Goal: Answer question/provide support: Share knowledge or assist other users

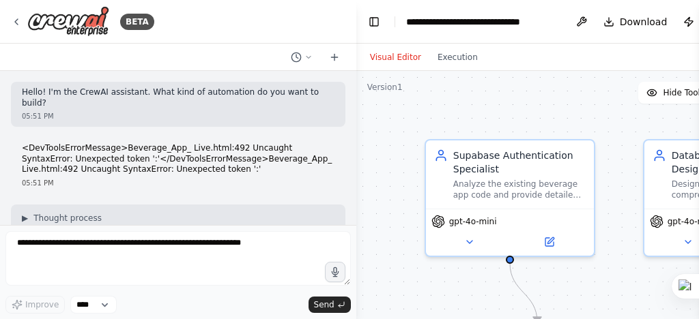
click at [367, 184] on div "BETA Hello! I'm the CrewAI assistant. What kind of automation do you want to bu…" at bounding box center [349, 159] width 699 height 319
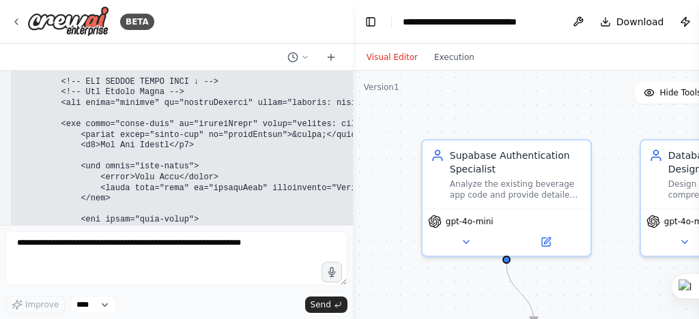
scroll to position [184704, 0]
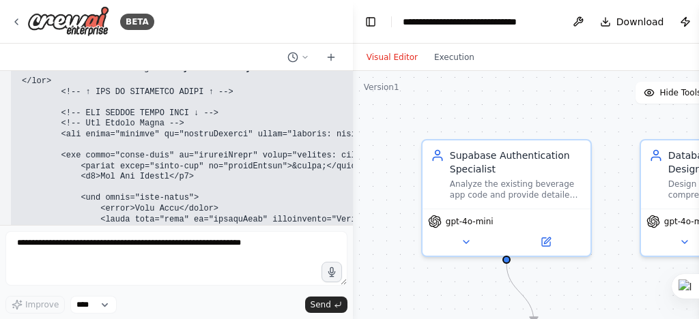
drag, startPoint x: 350, startPoint y: 214, endPoint x: 354, endPoint y: 203, distance: 11.0
click at [353, 195] on div "BETA Hello! I'm the CrewAI assistant. What kind of automation do you want to bu…" at bounding box center [349, 159] width 699 height 319
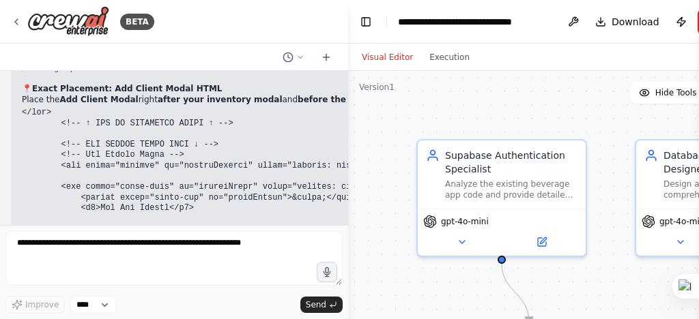
scroll to position [184735, 0]
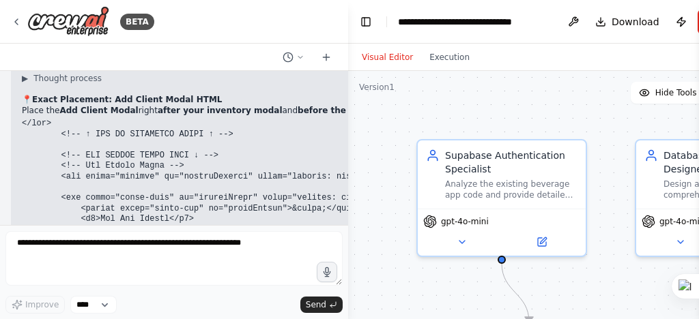
click at [350, 210] on div "BETA Hello! I'm the CrewAI assistant. What kind of automation do you want to bu…" at bounding box center [349, 159] width 699 height 319
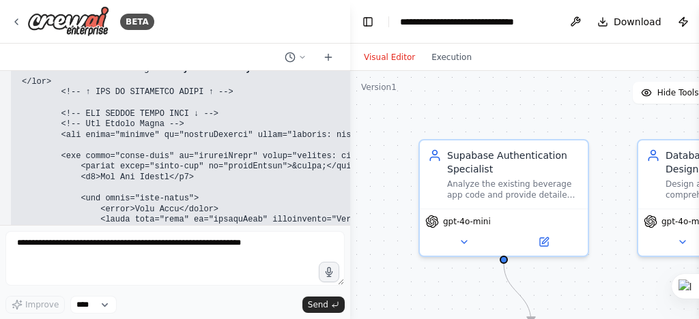
scroll to position [184757, 0]
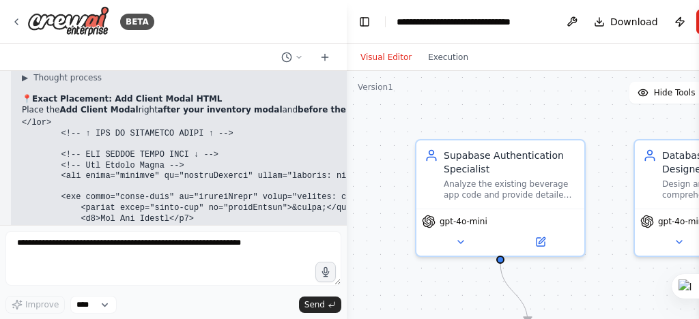
drag, startPoint x: 345, startPoint y: 212, endPoint x: 347, endPoint y: 190, distance: 22.6
click at [347, 190] on div "BETA Hello! I'm the CrewAI assistant. What kind of automation do you want to bu…" at bounding box center [349, 159] width 699 height 319
click at [342, 88] on div "BETA Hello! I'm the CrewAI assistant. What kind of automation do you want to bu…" at bounding box center [349, 159] width 699 height 319
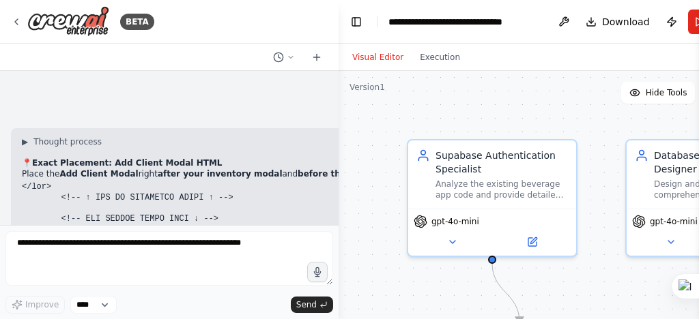
scroll to position [184803, 0]
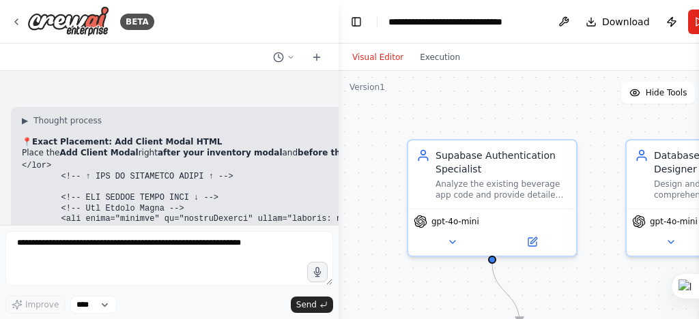
click at [339, 95] on div "BETA Hello! I'm the CrewAI assistant. What kind of automation do you want to bu…" at bounding box center [349, 159] width 699 height 319
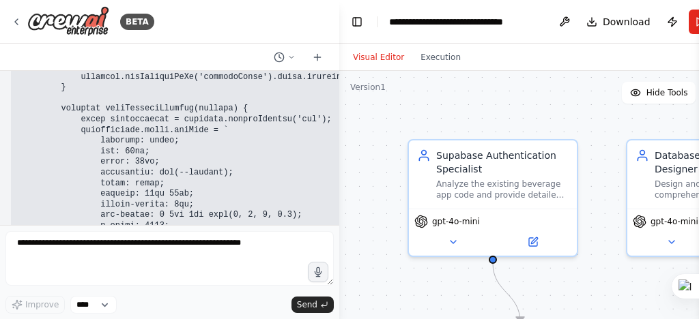
scroll to position [179038, 0]
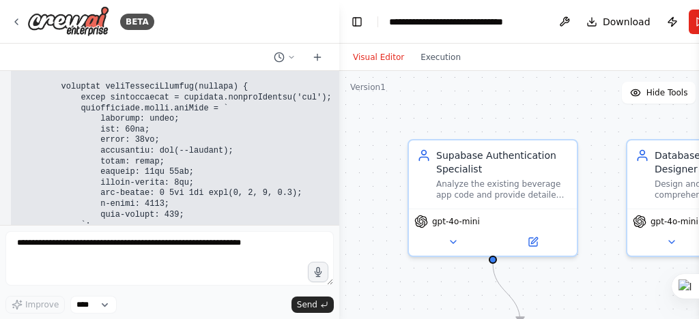
click at [355, 182] on div ".deletable-edge-delete-btn { width: 20px; height: 20px; border: 0px solid #ffff…" at bounding box center [555, 241] width 433 height 341
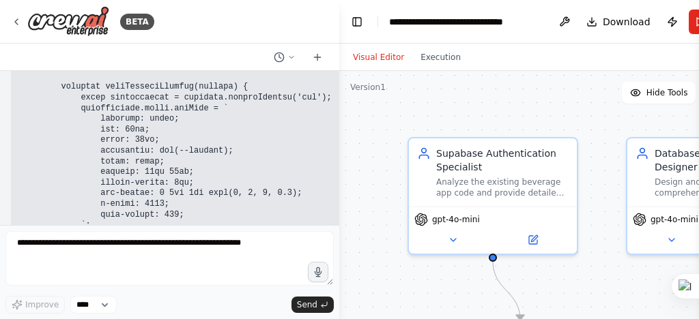
click at [334, 205] on div "BETA Hello! I'm the CrewAI assistant. What kind of automation do you want to bu…" at bounding box center [349, 159] width 699 height 319
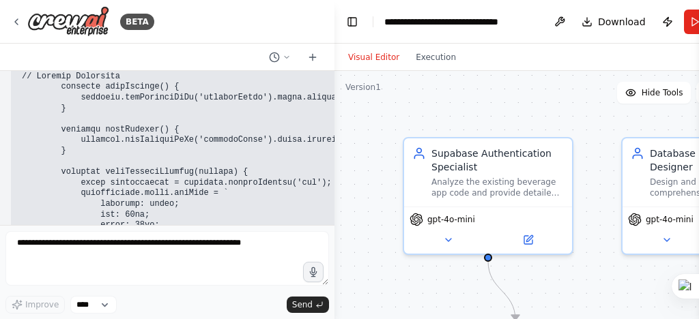
scroll to position [177246, 0]
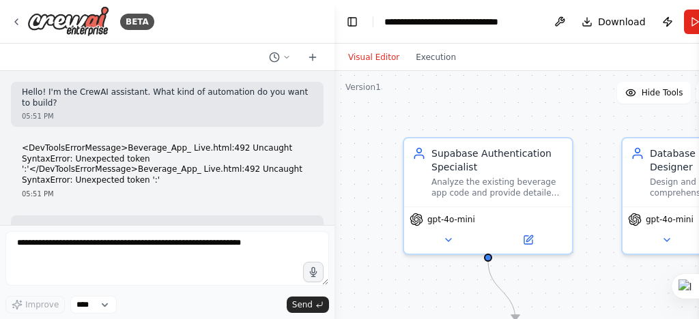
scroll to position [177246, 0]
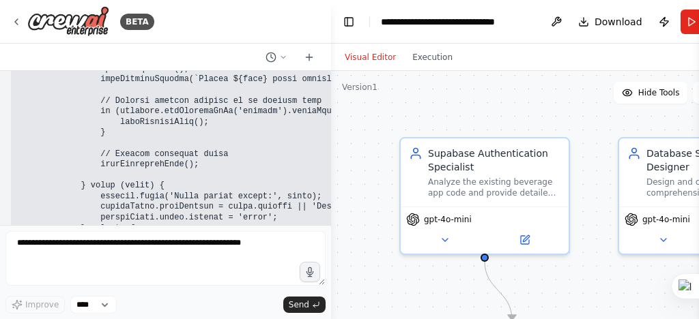
scroll to position [187890, 0]
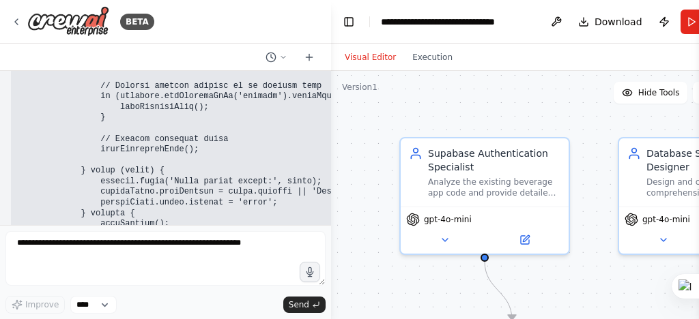
drag, startPoint x: 73, startPoint y: 90, endPoint x: 209, endPoint y: 141, distance: 144.9
copy code "// CLIENT MODAL EVENTS - ADD THESE ↓ const closeClient = document.getElementByI…"
click at [160, 30] on div "BETA" at bounding box center [165, 22] width 331 height 44
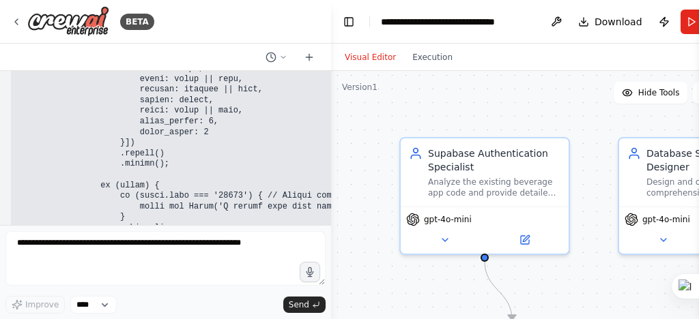
scroll to position [187671, 0]
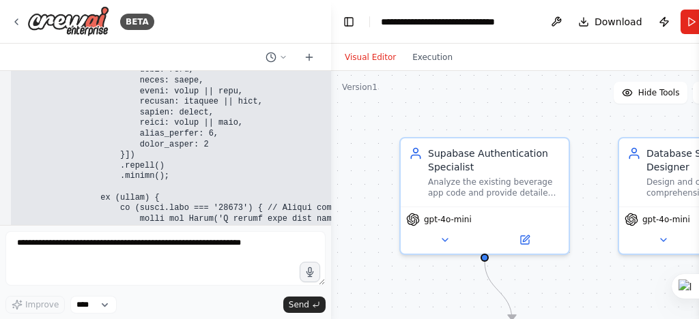
drag, startPoint x: 22, startPoint y: 50, endPoint x: 177, endPoint y: 19, distance: 158.6
click at [22, 46] on div at bounding box center [165, 57] width 331 height 27
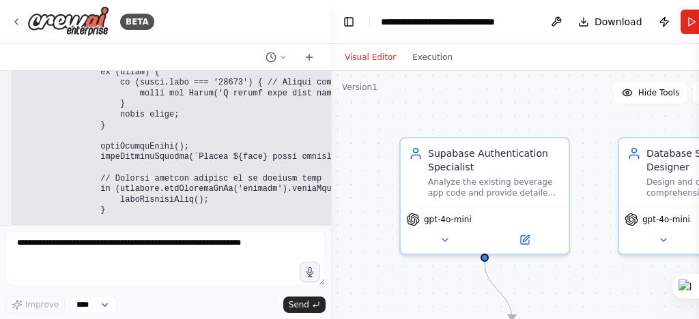
scroll to position [187781, 0]
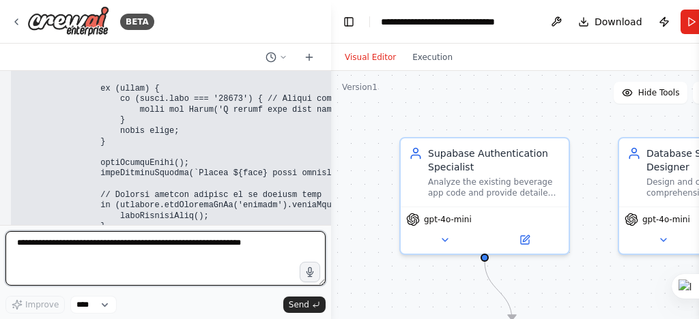
drag, startPoint x: 98, startPoint y: 267, endPoint x: 119, endPoint y: 242, distance: 32.4
click at [98, 267] on textarea at bounding box center [165, 258] width 320 height 55
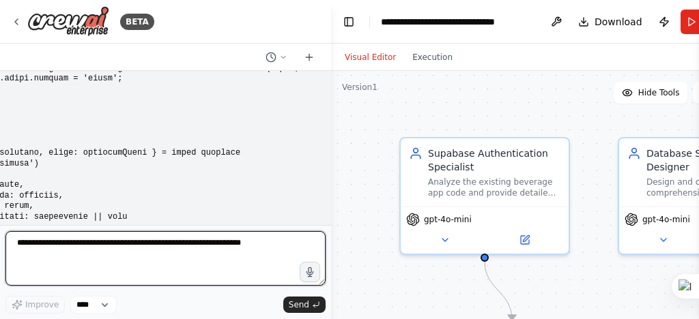
scroll to position [186306, 0]
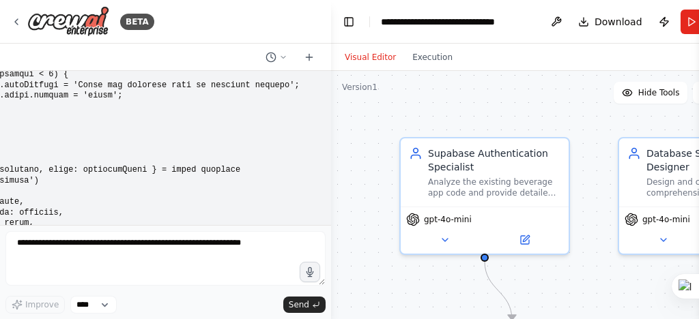
click at [4, 100] on button "Toggle Sidebar" at bounding box center [0, 159] width 11 height 319
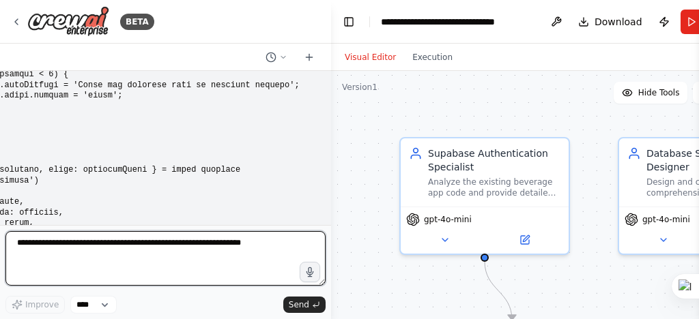
click at [30, 250] on textarea at bounding box center [165, 258] width 320 height 55
type textarea "**********"
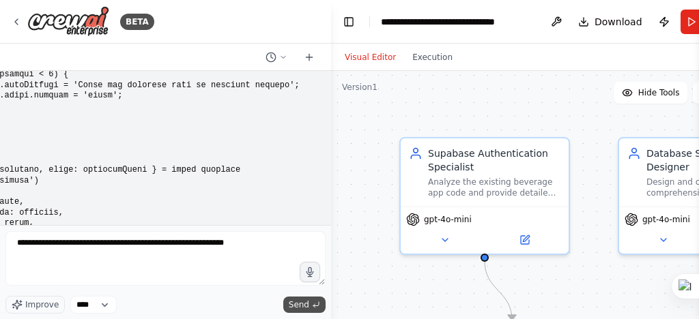
click at [297, 306] on span "Send" at bounding box center [299, 305] width 20 height 11
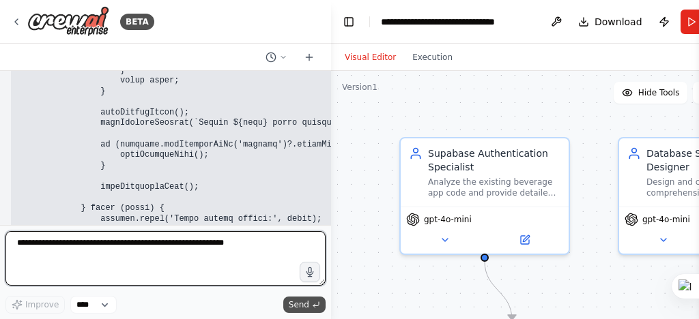
scroll to position [190199, 0]
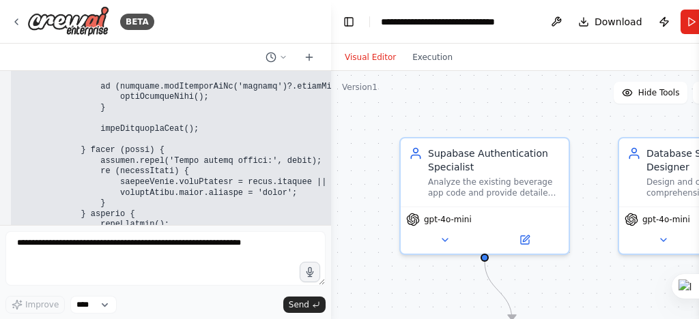
scroll to position [190258, 0]
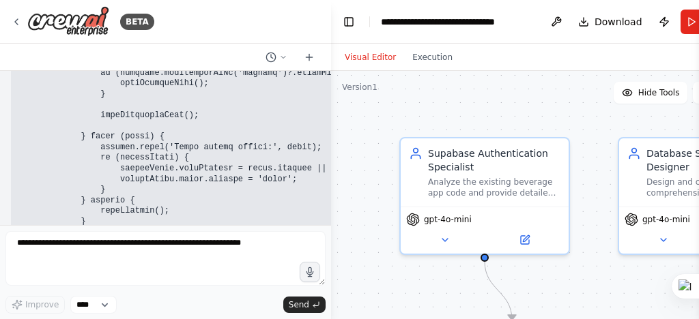
drag, startPoint x: 18, startPoint y: 157, endPoint x: 119, endPoint y: 169, distance: 101.1
copy code "addClient(); createNewOrder();"
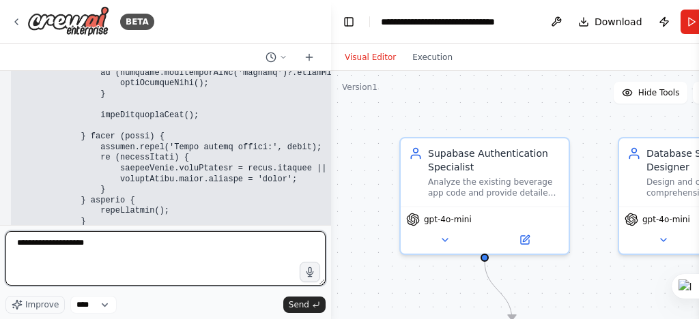
type textarea "**********"
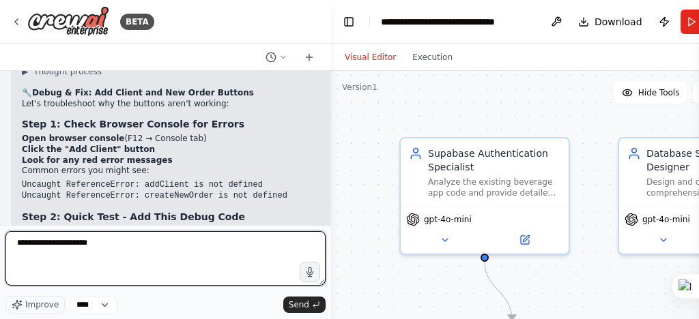
scroll to position [188619, 0]
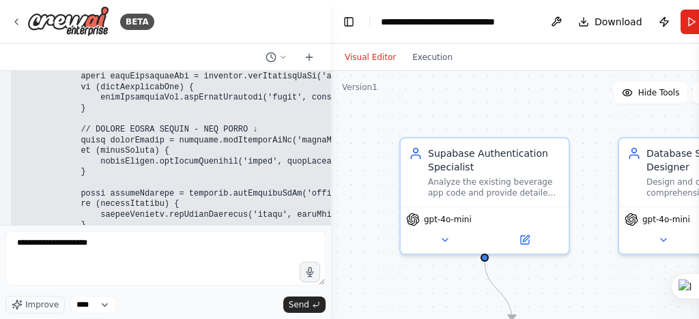
scroll to position [188309, 0]
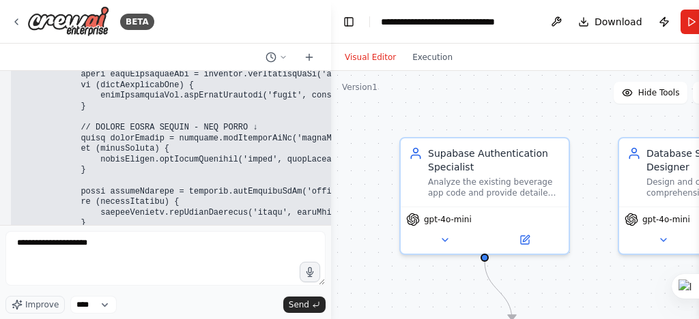
drag, startPoint x: 56, startPoint y: 110, endPoint x: 203, endPoint y: 186, distance: 165.5
copy code "// DEBUG: Test if functions exist console.log('addClient function exists:', typ…"
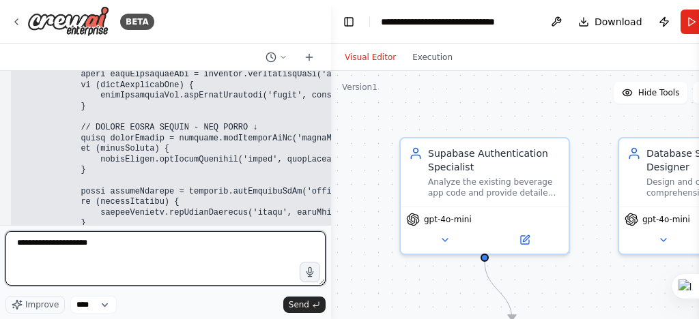
click at [111, 250] on textarea "**********" at bounding box center [165, 258] width 320 height 55
type textarea "*"
type textarea "**********"
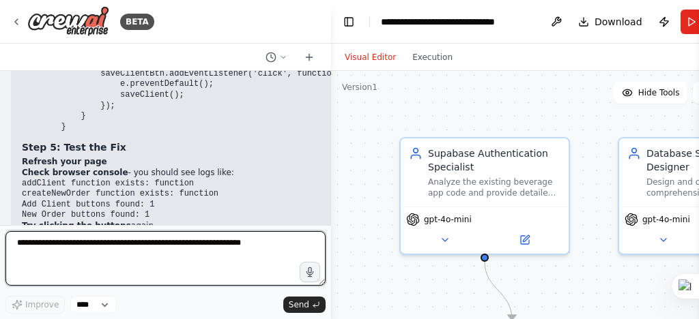
scroll to position [190724, 0]
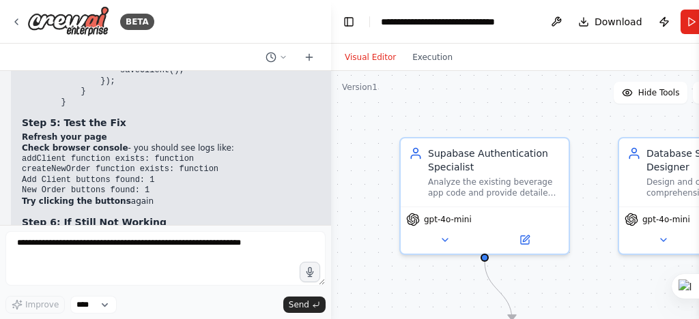
drag, startPoint x: 20, startPoint y: 132, endPoint x: 133, endPoint y: 189, distance: 126.7
copy code "// Test if functions exist typeof addClient typeof createNewOrder typeof hideCl…"
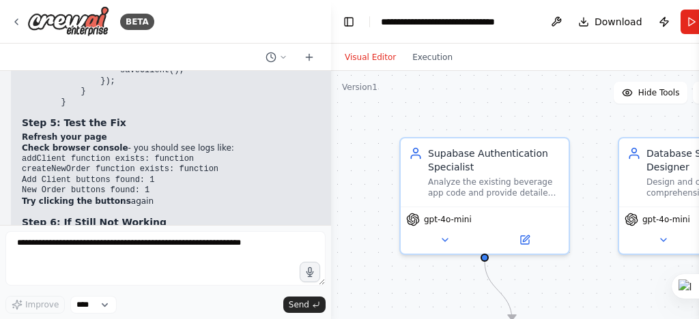
drag, startPoint x: 20, startPoint y: 143, endPoint x: 97, endPoint y: 145, distance: 76.5
copy code "typeof addClient"
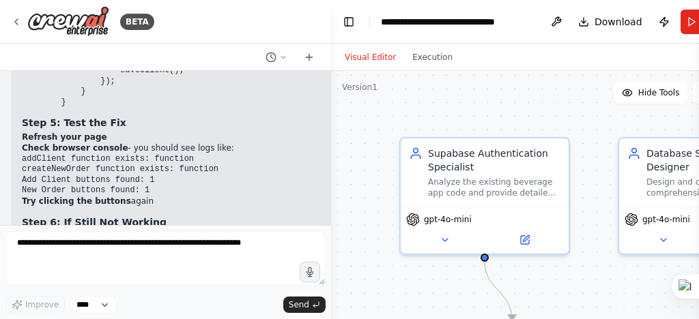
scroll to position [190779, 0]
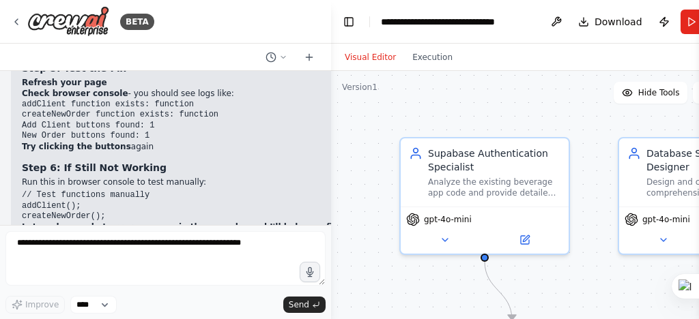
drag, startPoint x: 73, startPoint y: 143, endPoint x: 23, endPoint y: 142, distance: 50.5
copy code "addClient()"
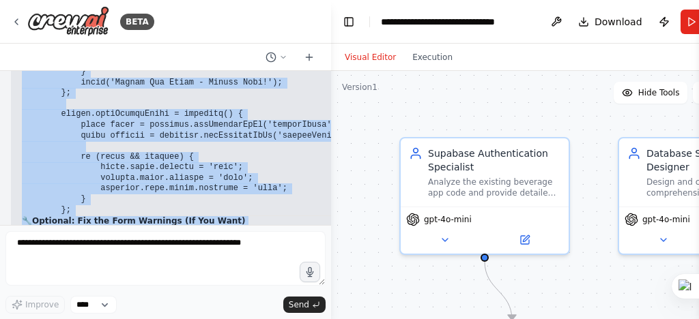
scroll to position [191762, 0]
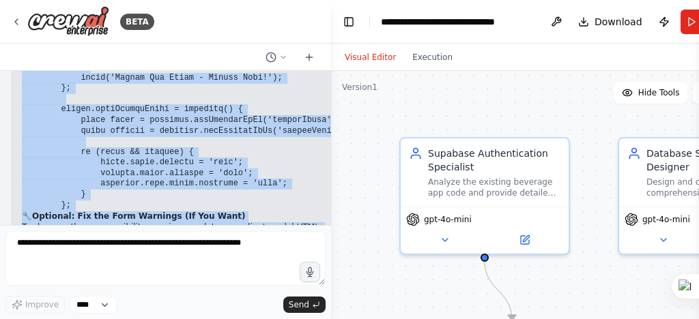
drag, startPoint x: 57, startPoint y: 147, endPoint x: 231, endPoint y: 125, distance: 174.7
click at [231, 125] on div "▶ Thought process ✅ Those Are Just Accessibility Warnings, Not the Real Issue T…" at bounding box center [644, 155] width 1244 height 1250
copy div "// ENSURE THESE FUNCTIONS EXIST window.addClient = function() { console.log('ad…"
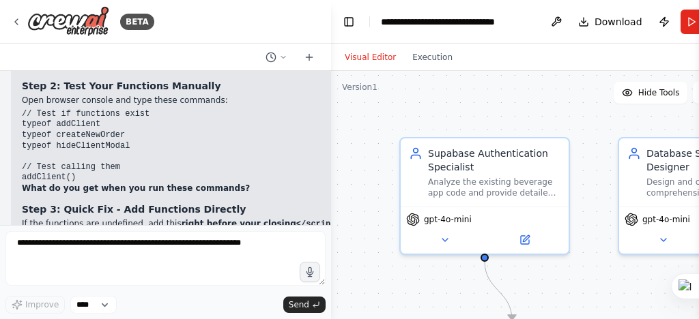
scroll to position [191270, 0]
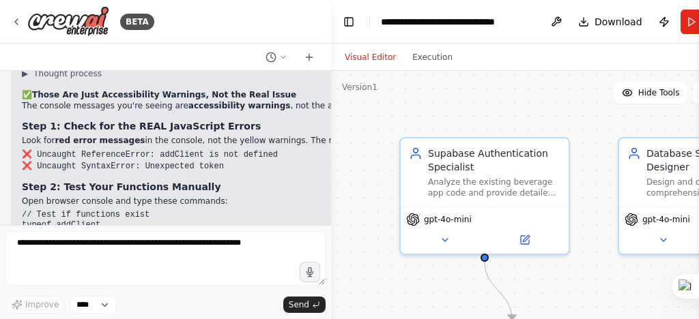
scroll to position [191227, 0]
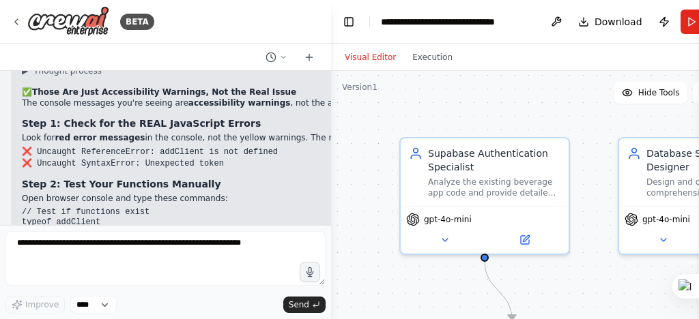
drag, startPoint x: 59, startPoint y: 147, endPoint x: 205, endPoint y: 158, distance: 146.5
copy code "// ENSURE THESE FUNCTIONS EXIST window.addClient = function() { console.log('ad…"
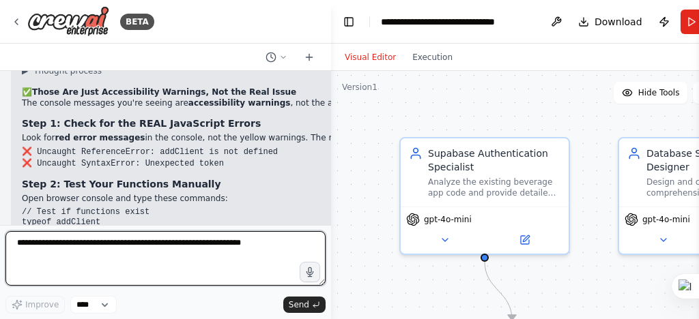
click at [40, 266] on textarea at bounding box center [165, 258] width 320 height 55
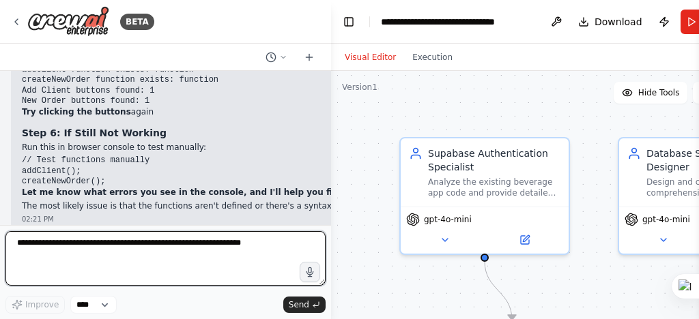
scroll to position [190845, 0]
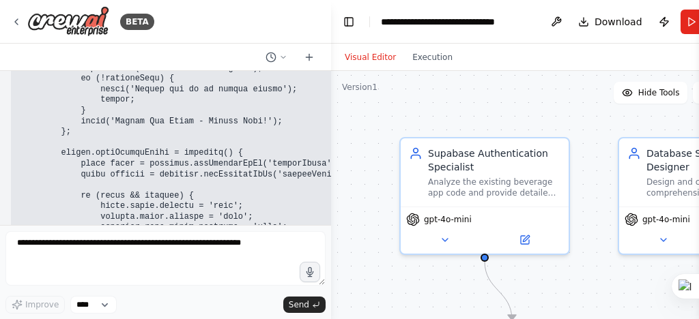
scroll to position [191762, 0]
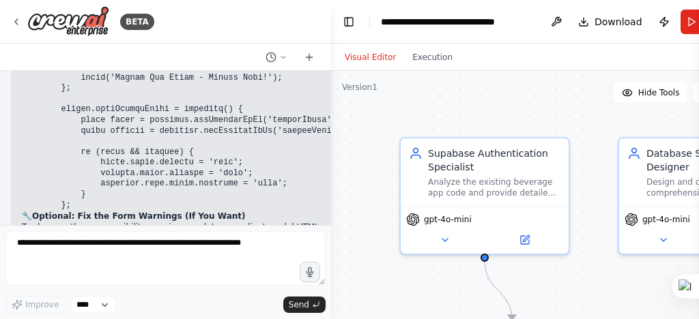
drag, startPoint x: 218, startPoint y: 180, endPoint x: 281, endPoint y: 186, distance: 63.1
copy code "typeof addClient"
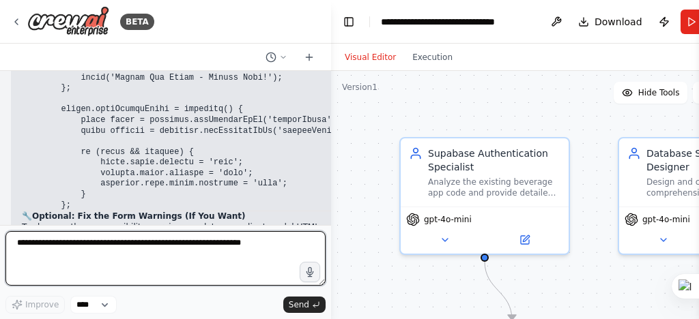
drag, startPoint x: 235, startPoint y: 242, endPoint x: 68, endPoint y: 240, distance: 167.9
click at [68, 239] on textarea at bounding box center [165, 258] width 320 height 55
click at [36, 242] on textarea at bounding box center [165, 258] width 320 height 55
paste textarea "**********"
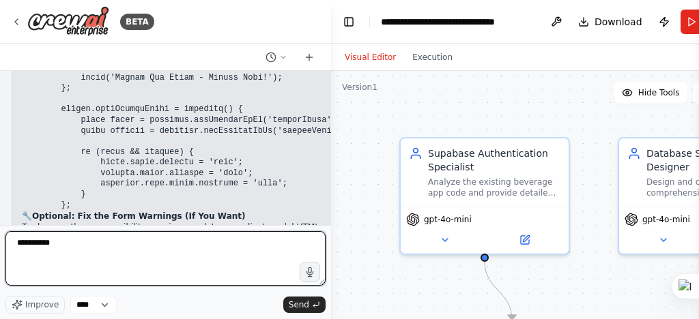
click at [16, 242] on textarea "**********" at bounding box center [165, 258] width 320 height 55
type textarea "**********"
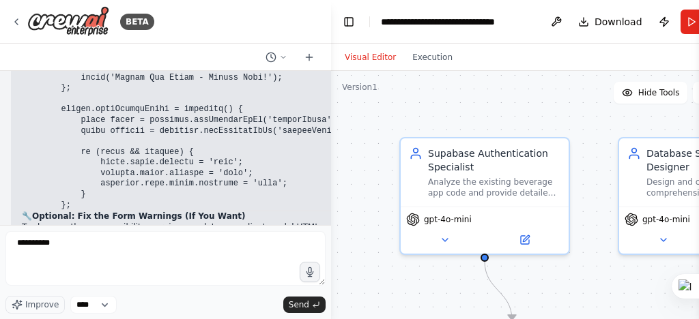
drag, startPoint x: 295, startPoint y: 180, endPoint x: 216, endPoint y: 180, distance: 79.2
copy code "typeof addClient"
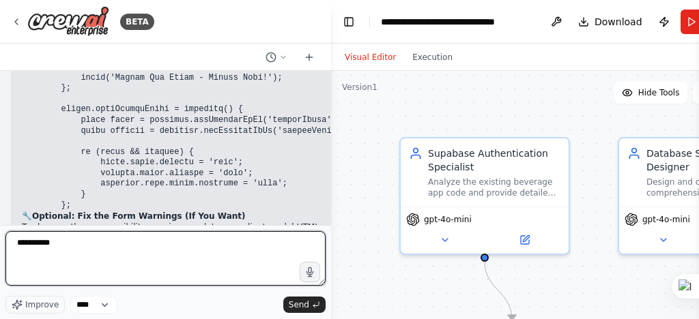
click at [14, 240] on textarea "**********" at bounding box center [165, 258] width 320 height 55
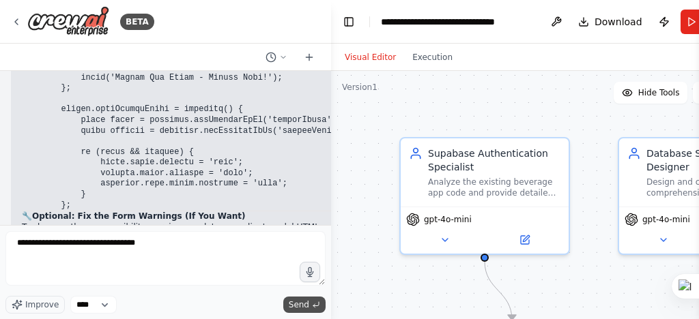
type textarea "**********"
drag, startPoint x: 300, startPoint y: 301, endPoint x: 297, endPoint y: 294, distance: 7.4
click at [300, 301] on span "Send" at bounding box center [299, 305] width 20 height 11
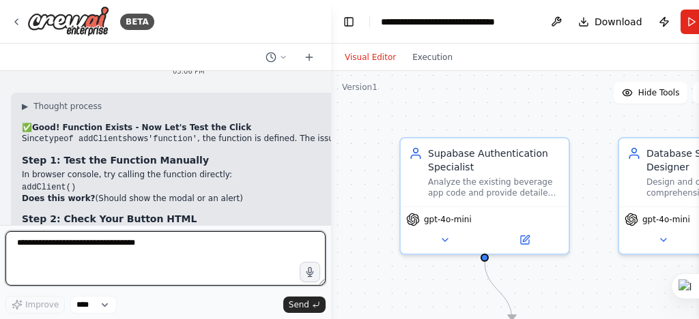
scroll to position [192541, 0]
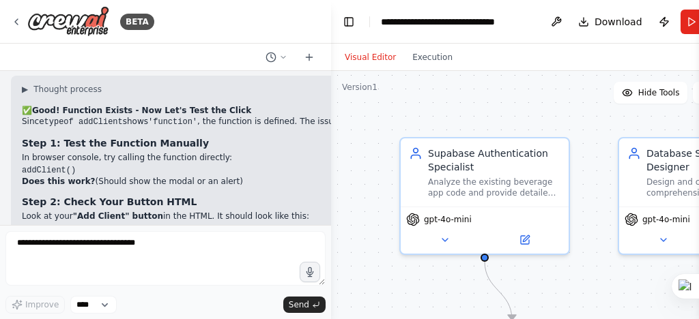
drag, startPoint x: 23, startPoint y: 147, endPoint x: 131, endPoint y: 175, distance: 111.4
copy code "const allButtons = document.querySelectorAll('button'); allButtons.forEach((btn…"
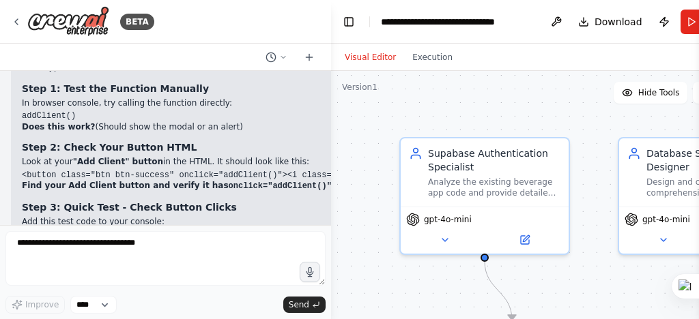
scroll to position [192650, 0]
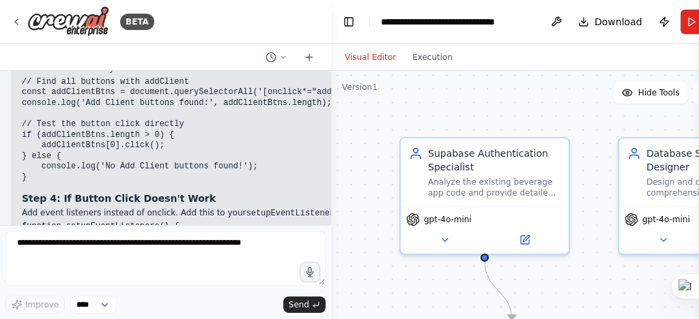
scroll to position [192759, 0]
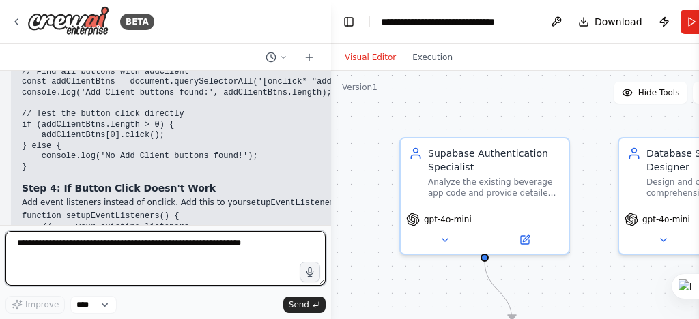
click at [23, 240] on textarea at bounding box center [165, 258] width 320 height 55
paste textarea "*********"
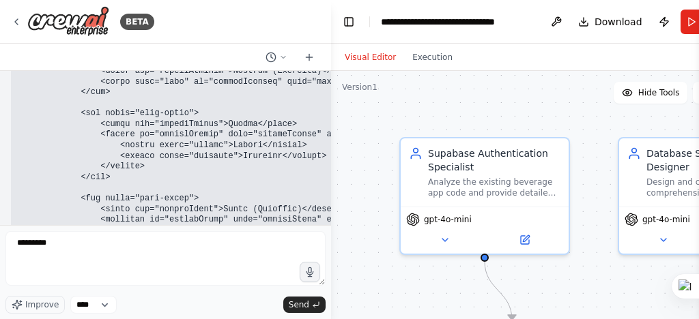
scroll to position [192203, 0]
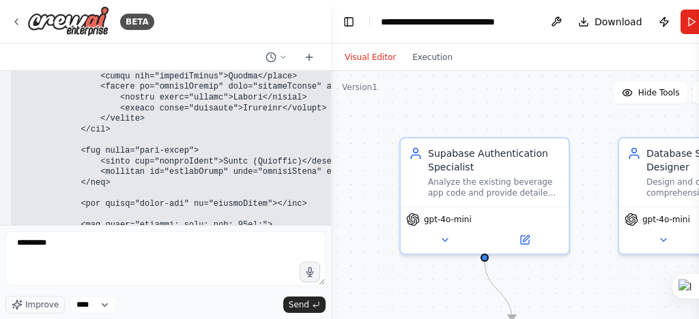
drag, startPoint x: 19, startPoint y: 157, endPoint x: 156, endPoint y: 154, distance: 137.2
copy div "const addClientBtns = document.querySelectorAll('[onclick*="addClient"]'); cons…"
click at [298, 307] on span "Send" at bounding box center [299, 305] width 20 height 11
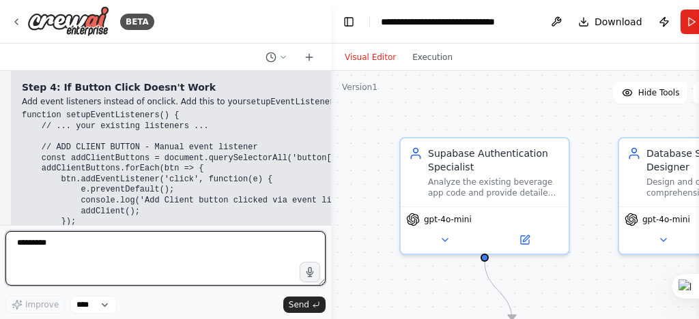
scroll to position [192871, 0]
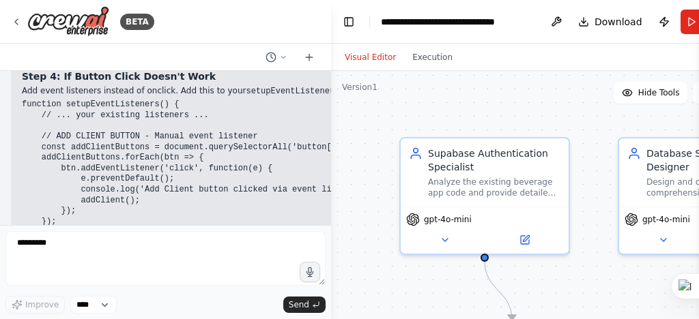
drag, startPoint x: 302, startPoint y: 125, endPoint x: 263, endPoint y: 123, distance: 39.0
copy p "undefined"
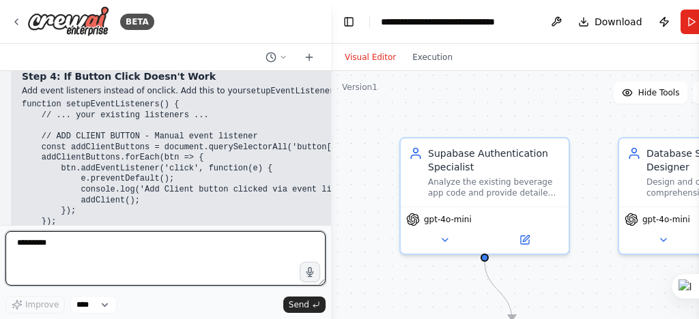
click at [27, 244] on textarea "*********" at bounding box center [165, 258] width 320 height 55
type textarea "*********"
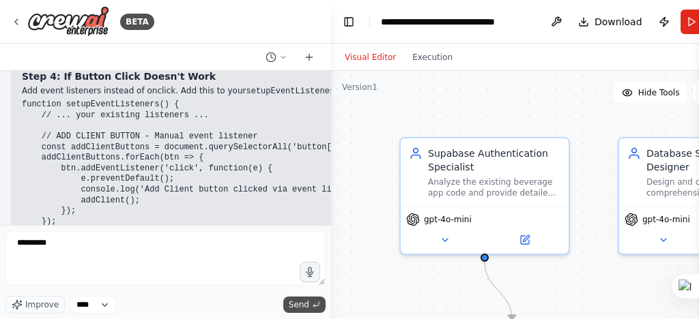
click at [302, 302] on span "Send" at bounding box center [299, 305] width 20 height 11
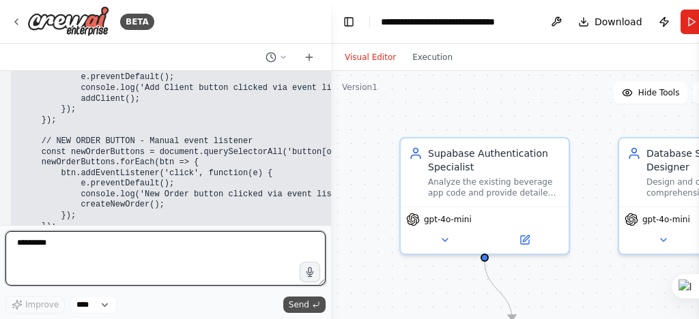
scroll to position [192983, 0]
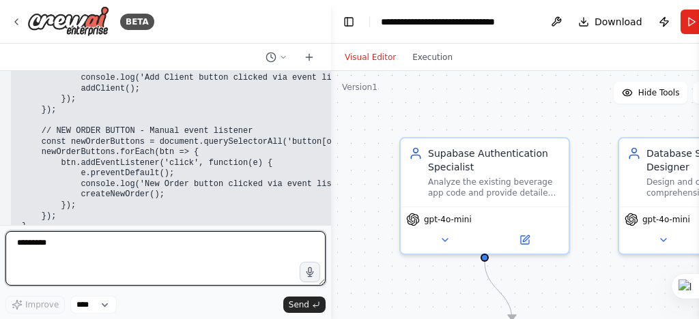
click at [35, 244] on textarea "*********" at bounding box center [165, 258] width 320 height 55
type textarea "*********"
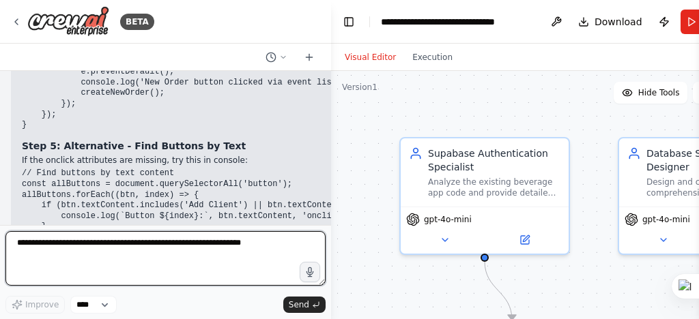
scroll to position [193096, 0]
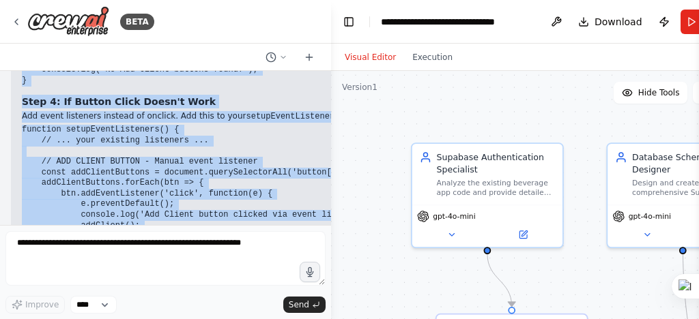
scroll to position [192790, 0]
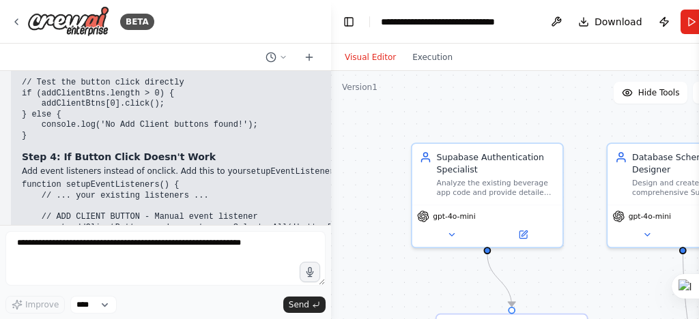
drag, startPoint x: 23, startPoint y: 126, endPoint x: 231, endPoint y: 101, distance: 210.4
copy code "// Add onclick to buttons manually document.querySelectorAll('button').forEach(…"
click at [606, 38] on header "**********" at bounding box center [547, 22] width 433 height 44
